Goal: Transaction & Acquisition: Purchase product/service

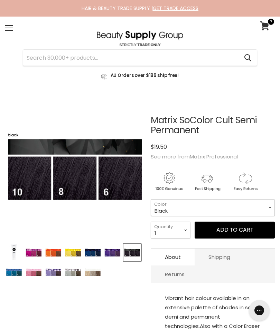
click at [246, 210] on select "Black Lucky Duck Yellow Orange Alert Admiral Navy Royal Purple Flamenco Fuchsia…" at bounding box center [213, 207] width 124 height 17
click at [267, 23] on icon at bounding box center [264, 25] width 9 height 9
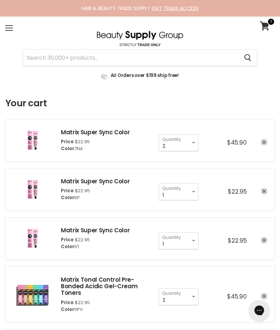
click at [265, 143] on icon "remove Matrix Super Sync Color" at bounding box center [263, 142] width 3 height 3
click at [263, 145] on link "remove Matrix Super Sync Color" at bounding box center [264, 142] width 7 height 7
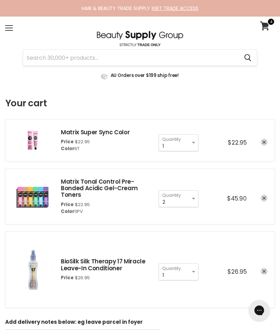
click at [264, 142] on icon "remove Matrix Super Sync Color" at bounding box center [263, 142] width 3 height 3
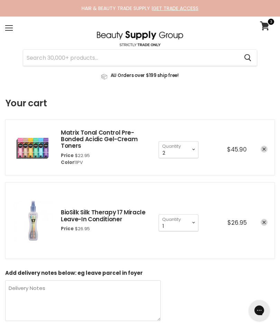
click at [261, 154] on div "1 2 3 4 5 6 7 8 9 10+ Quantity 2 Quantity $45.90" at bounding box center [210, 147] width 116 height 21
click at [267, 148] on link "remove Matrix Tonal Control Pre-Bonded Acidic Gel-Cream Toners" at bounding box center [264, 149] width 7 height 7
click at [265, 148] on icon "remove Matrix Tonal Control Pre-Bonded Acidic Gel-Cream Toners" at bounding box center [263, 149] width 3 height 3
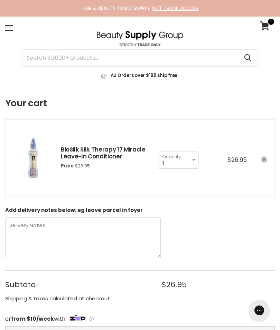
click at [262, 160] on link "remove BioSilk Silk Therapy 17 Miracle Leave-In Conditioner" at bounding box center [264, 159] width 7 height 7
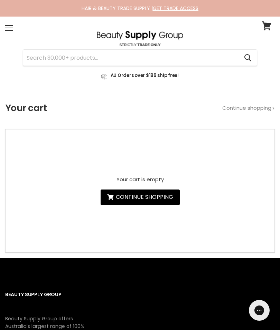
click at [49, 59] on input "Search" at bounding box center [130, 58] width 215 height 16
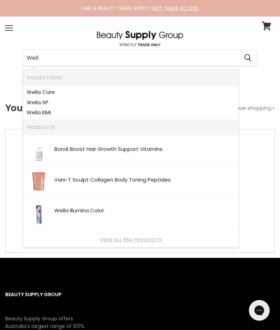
type input "Wella"
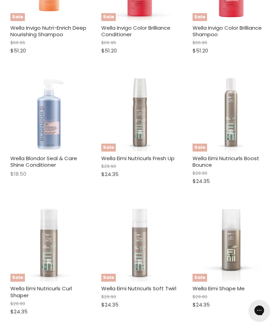
scroll to position [252, 0]
click at [34, 128] on img "Main content" at bounding box center [49, 113] width 44 height 77
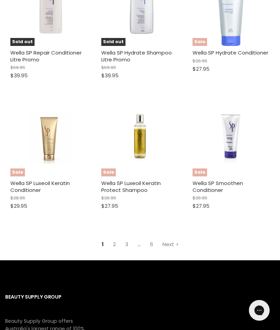
click at [173, 238] on link "Next" at bounding box center [171, 244] width 24 height 12
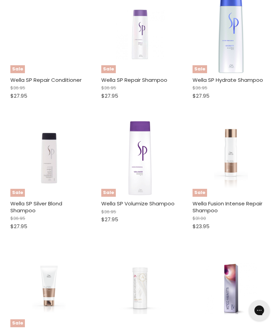
scroll to position [173, 0]
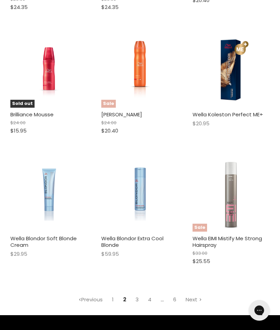
click at [195, 294] on link "Next" at bounding box center [194, 300] width 24 height 12
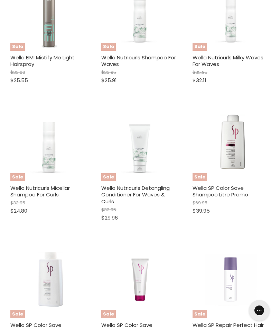
scroll to position [173, 0]
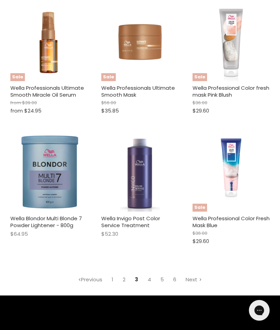
click at [192, 274] on link "Next" at bounding box center [194, 280] width 24 height 12
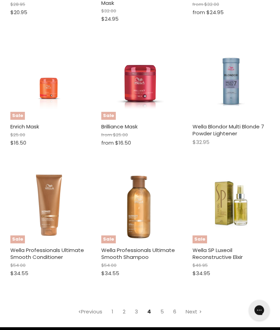
scroll to position [943, 0]
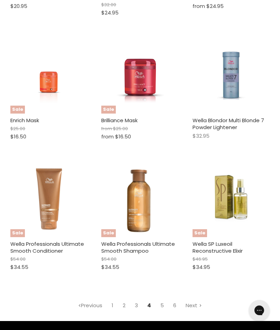
click at [194, 300] on link "Next" at bounding box center [194, 306] width 24 height 12
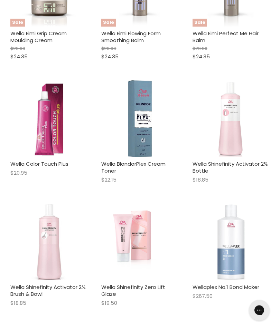
scroll to position [508, 0]
click at [149, 121] on img "Main content" at bounding box center [140, 118] width 24 height 77
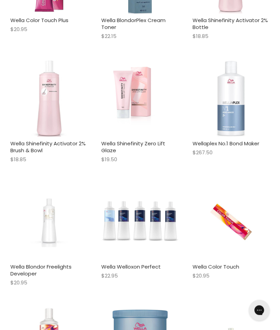
scroll to position [651, 0]
click at [41, 109] on img "Main content" at bounding box center [48, 98] width 77 height 77
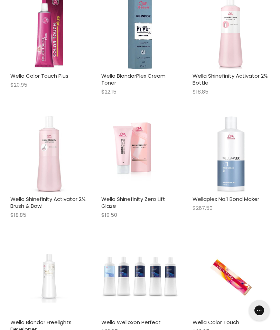
scroll to position [0, 0]
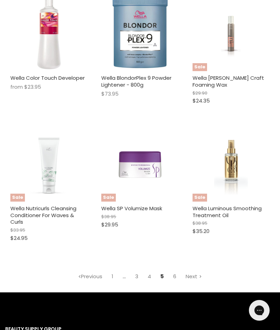
click at [197, 271] on link "Next" at bounding box center [194, 277] width 24 height 12
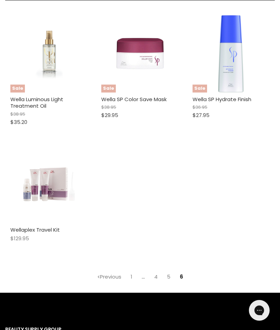
scroll to position [173, 0]
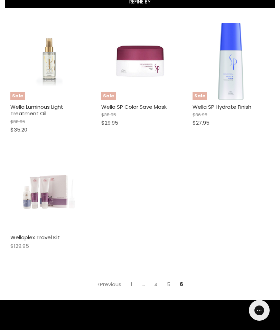
click at [135, 283] on link "1" at bounding box center [131, 285] width 9 height 12
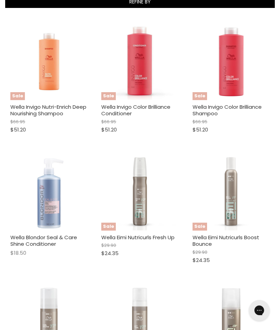
click at [132, 284] on img "Main content" at bounding box center [139, 322] width 77 height 77
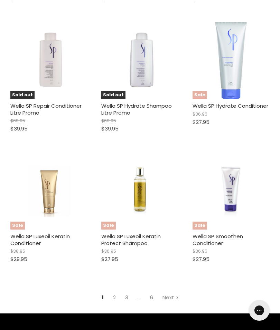
click at [173, 292] on link "Next" at bounding box center [171, 298] width 24 height 12
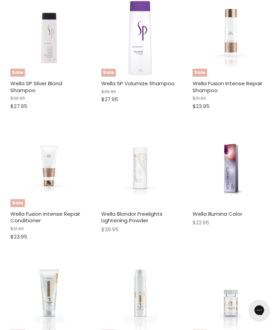
scroll to position [293, 0]
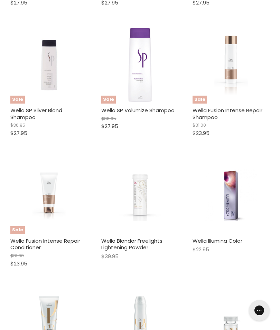
click at [235, 203] on img "Main content" at bounding box center [230, 195] width 51 height 77
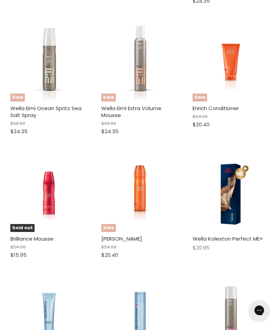
scroll to position [804, 0]
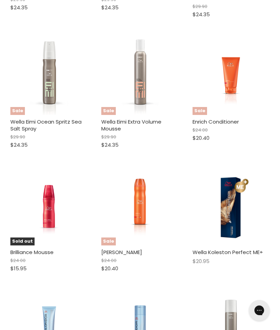
click at [236, 220] on img "Main content" at bounding box center [230, 207] width 77 height 77
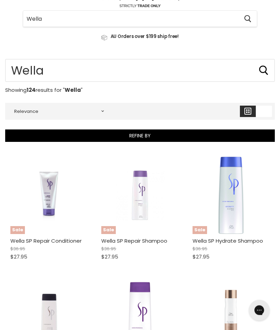
scroll to position [0, 0]
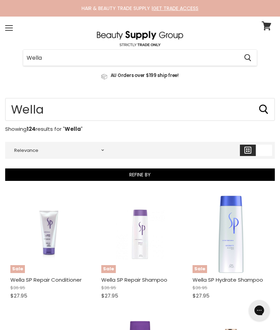
click at [67, 63] on input "Wella" at bounding box center [130, 58] width 215 height 16
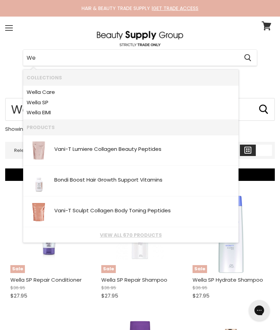
type input "W"
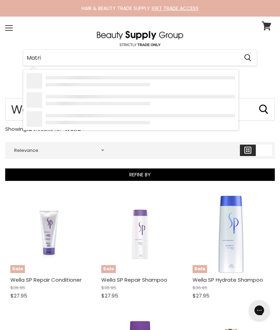
type input "Matrix"
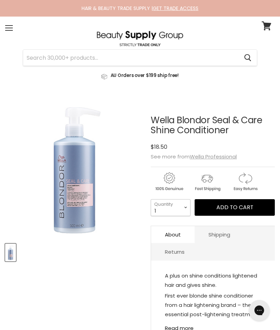
click at [184, 211] on select "1 2 3 4 5 6 7 8 9 10+" at bounding box center [171, 207] width 40 height 17
select select "2"
type input "2"
click at [242, 211] on span "Add to cart" at bounding box center [234, 208] width 37 height 8
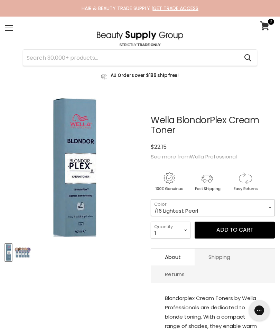
click at [245, 207] on select "/16 Lightest Pearl /36 Crystal Vanilla /81 Pale Silver /86 Ultra Cool Boost /96…" at bounding box center [213, 207] width 124 height 17
click at [19, 250] on img "Product thumbnails" at bounding box center [23, 253] width 16 height 16
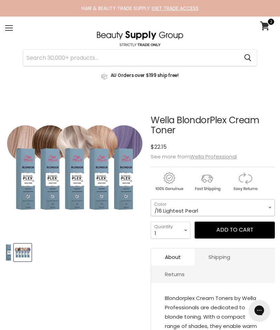
click at [246, 205] on select "/16 Lightest Pearl /36 Crystal Vanilla /81 Pale Silver /86 Ultra Cool Boost /96…" at bounding box center [213, 207] width 124 height 17
select select "/86 Ultra Cool Boost"
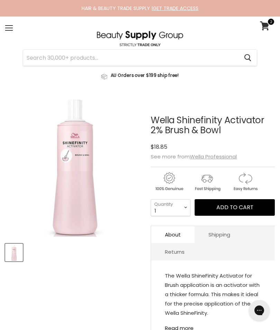
click at [251, 208] on span "Add to cart" at bounding box center [234, 208] width 37 height 8
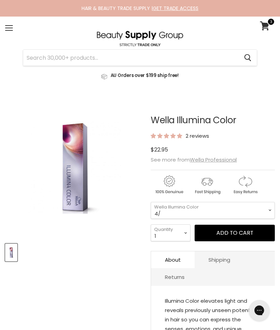
click at [244, 212] on select "4/ 5/ 5/02 5/35 5/43 5/7 5/81 6/ 6/16 6/19 6/37 6/76 7/ 7/3 7/31" at bounding box center [213, 210] width 124 height 17
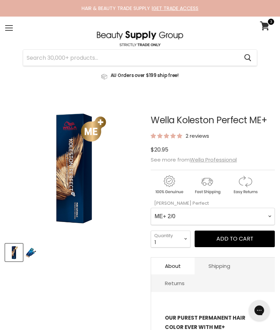
click at [243, 216] on Perfect-0-0 "ME+ 2/0 ME+ 2/8 ME+ 33/0 ME+ 33/66 ME+ 44/0 ME+ 44/55 ME+ 44/65 4/71 ME+ 4/77 M…" at bounding box center [213, 216] width 124 height 17
select Perfect-0-0 "0/65"
click at [242, 241] on span "Add to cart" at bounding box center [234, 239] width 37 height 8
click at [247, 208] on Perfect-0-0 "ME+ 2/0 ME+ 2/8 ME+ 33/0 ME+ 33/66 ME+ 44/0 ME+ 44/55 ME+ 44/65 4/71 ME+ 4/77 M…" at bounding box center [213, 216] width 124 height 17
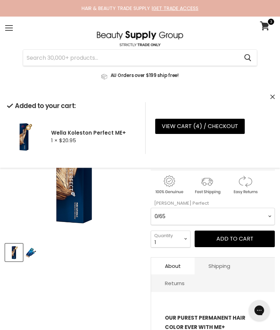
click at [241, 219] on Perfect-0-0 "ME+ 2/0 ME+ 2/8 ME+ 33/0 ME+ 33/66 ME+ 44/0 ME+ 44/55 ME+ 44/65 4/71 ME+ 4/77 M…" at bounding box center [213, 216] width 124 height 17
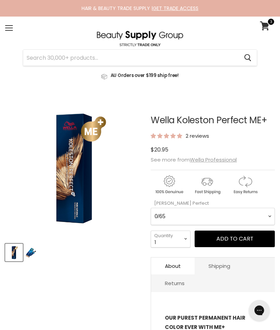
click at [243, 216] on Perfect-0-0 "ME+ 2/0 ME+ 2/8 ME+ 33/0 ME+ 33/66 ME+ 44/0 ME+ 44/55 ME+ 44/65 4/71 ME+ 4/77 M…" at bounding box center [213, 216] width 124 height 17
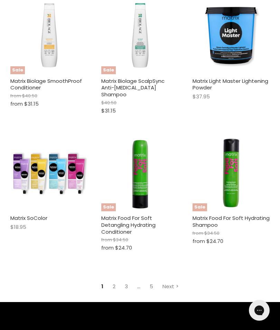
scroll to position [1011, 0]
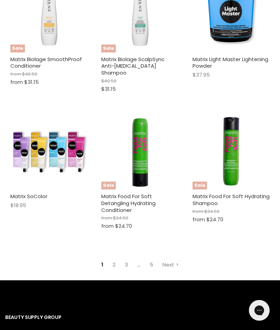
click at [164, 259] on link "Next" at bounding box center [171, 265] width 24 height 12
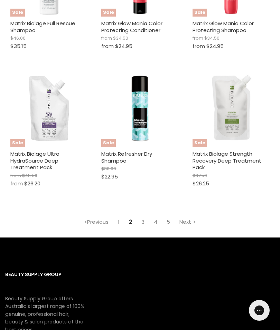
scroll to position [1050, 0]
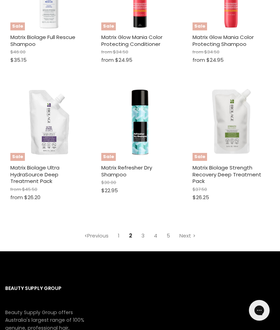
click at [186, 230] on link "Next" at bounding box center [188, 236] width 24 height 12
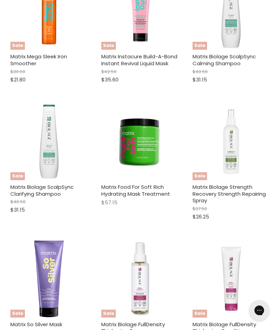
scroll to position [745, 0]
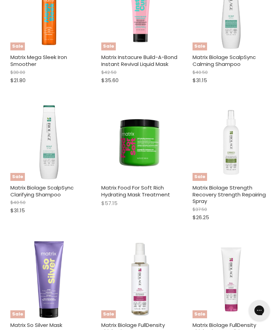
click at [156, 154] on img "Main content" at bounding box center [139, 142] width 77 height 77
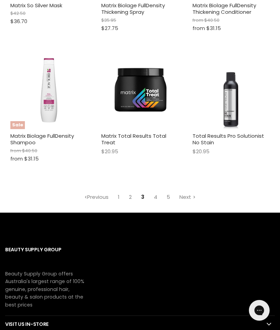
click at [183, 196] on link "Next" at bounding box center [188, 197] width 24 height 12
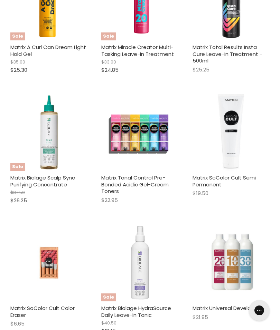
scroll to position [460, 0]
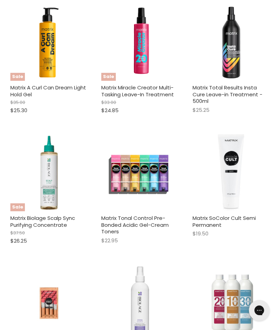
click at [165, 215] on link "Matrix Tonal Control Pre-Bonded Acidic Gel-Cream Toners" at bounding box center [134, 225] width 67 height 21
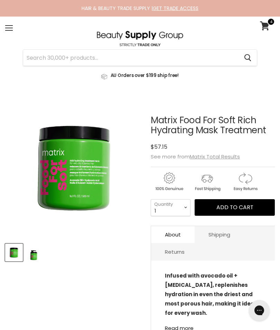
click at [237, 208] on span "Add to cart" at bounding box center [234, 208] width 37 height 8
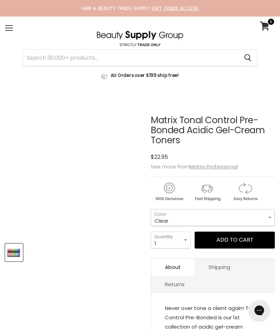
click at [231, 222] on select "Clear 8VG 9AA [GEOGRAPHIC_DATA] 9RG 9V 11PV 10P 8P 10T 8T" at bounding box center [213, 217] width 124 height 17
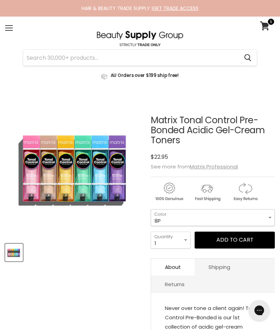
select select "8P"
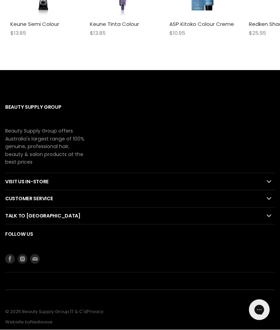
scroll to position [585, 0]
